Goal: Transaction & Acquisition: Subscribe to service/newsletter

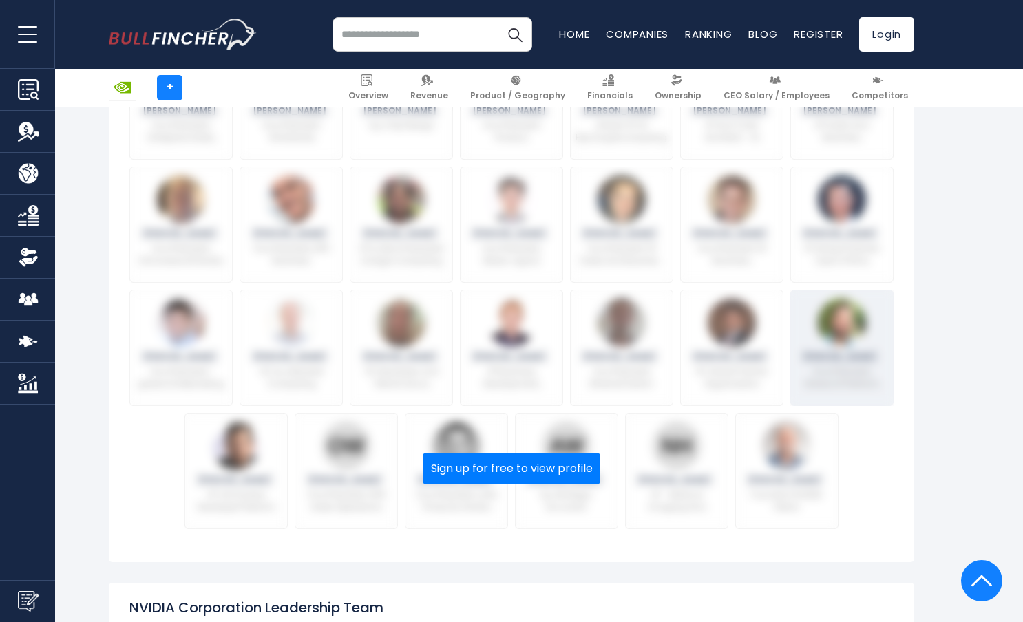
scroll to position [807, 0]
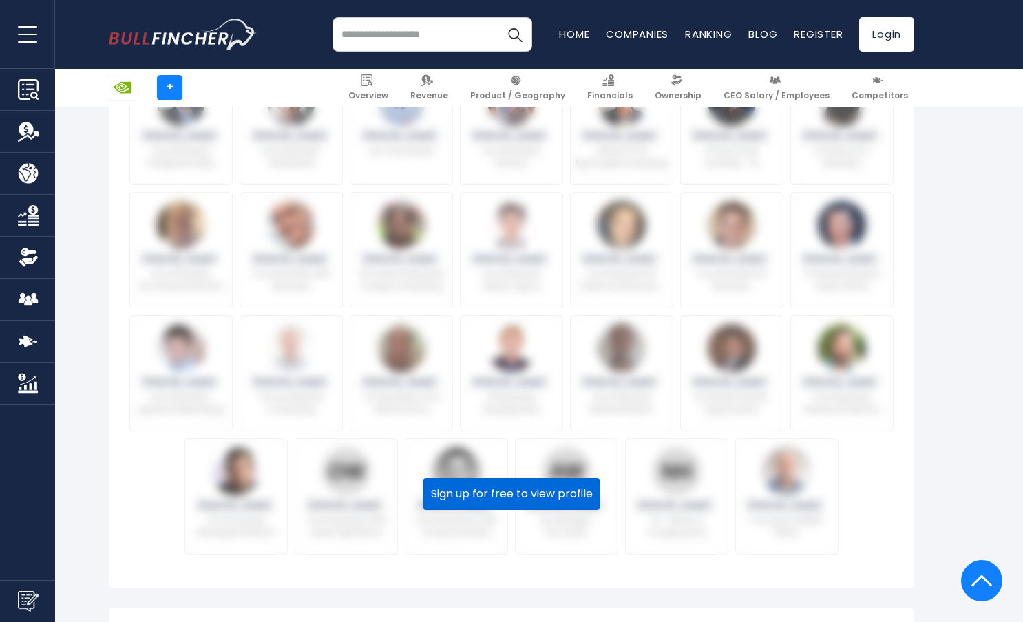
click at [555, 485] on button "Sign up for free to view profile" at bounding box center [511, 494] width 177 height 32
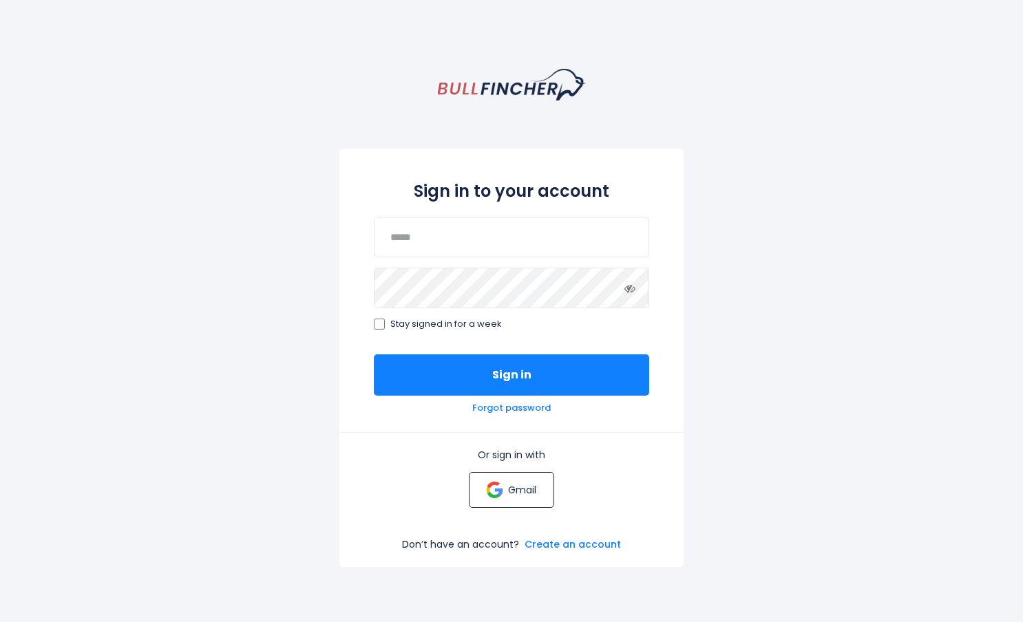
click at [509, 488] on p "Gmail" at bounding box center [522, 490] width 28 height 12
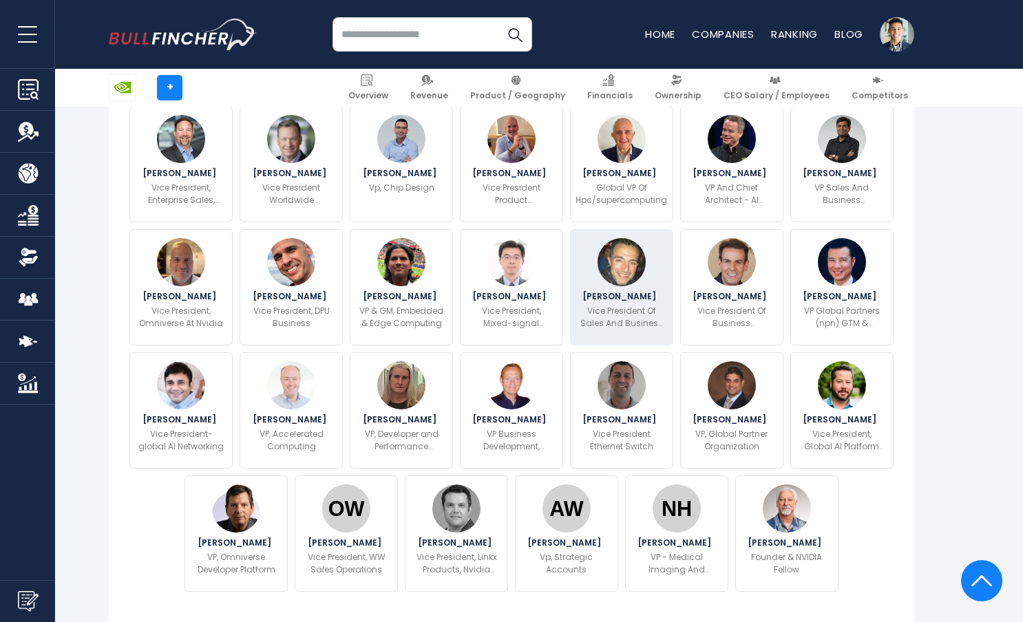
scroll to position [770, 0]
